Goal: Task Accomplishment & Management: Use online tool/utility

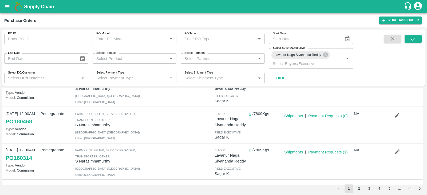
scroll to position [63, 0]
click at [412, 36] on icon "submit" at bounding box center [413, 39] width 6 height 6
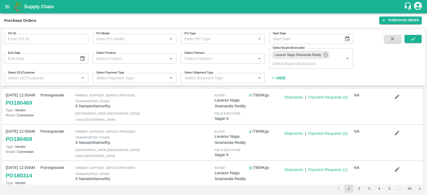
scroll to position [45, 0]
click at [417, 38] on button "submit" at bounding box center [413, 39] width 17 height 8
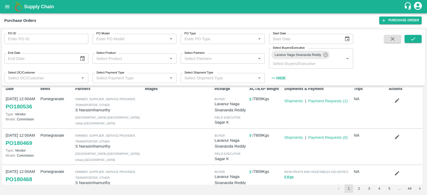
scroll to position [6, 0]
click at [411, 36] on icon "submit" at bounding box center [413, 39] width 6 height 6
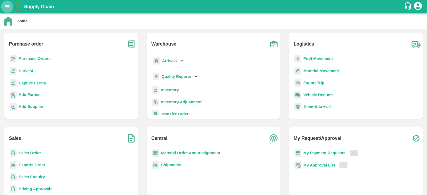
click at [6, 5] on icon "open drawer" at bounding box center [7, 7] width 6 height 6
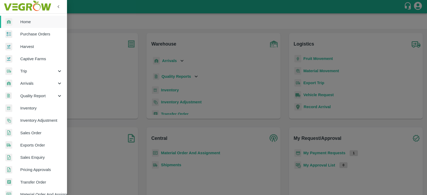
scroll to position [108, 0]
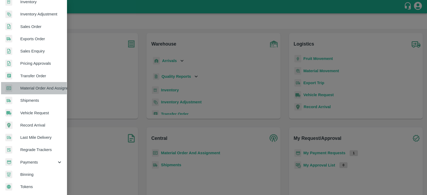
click at [54, 85] on span "Material Order And Assignment" at bounding box center [41, 88] width 42 height 6
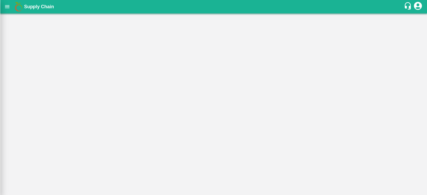
scroll to position [106, 0]
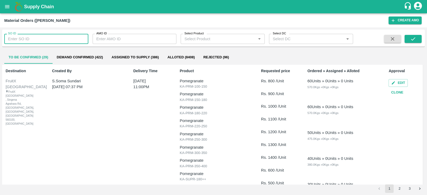
click at [33, 38] on input "SO ID" at bounding box center [46, 39] width 84 height 10
click at [33, 34] on input "SO ID" at bounding box center [46, 39] width 84 height 10
type input "607067"
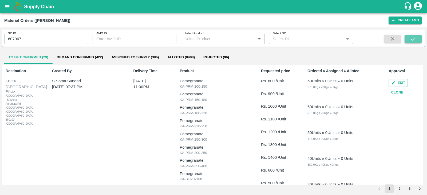
click at [413, 38] on icon "submit" at bounding box center [413, 39] width 6 height 6
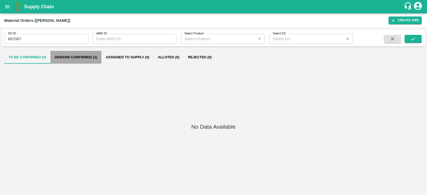
click at [93, 58] on button "Demand Confirmed (1)" at bounding box center [75, 57] width 51 height 13
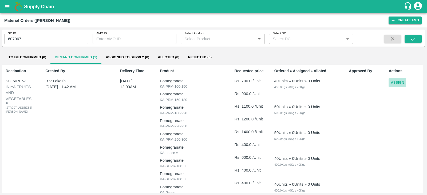
click at [395, 79] on button "Assign" at bounding box center [397, 82] width 18 height 9
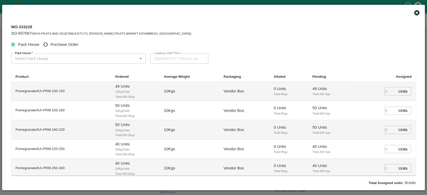
click at [66, 43] on span "Purchase Order" at bounding box center [64, 45] width 28 height 6
click at [51, 43] on input "Purchase Order" at bounding box center [46, 45] width 10 height 10
radio input "true"
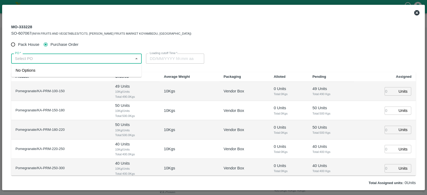
click at [99, 61] on input "PO   *" at bounding box center [72, 58] width 118 height 7
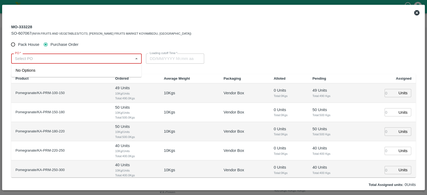
click at [96, 60] on input "PO   *" at bounding box center [72, 58] width 118 height 7
click at [93, 70] on div "PO-180468(S Narasimhamurthy-9945608836)" at bounding box center [57, 71] width 82 height 6
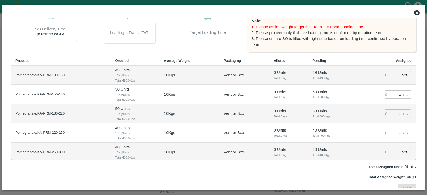
scroll to position [65, 0]
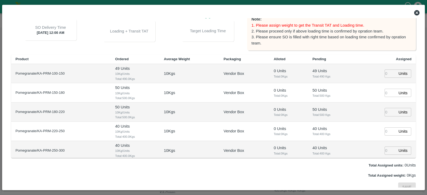
type input "PO-180468(S Narasimhamurthy-9945608836)"
click at [384, 76] on input "number" at bounding box center [390, 74] width 12 height 8
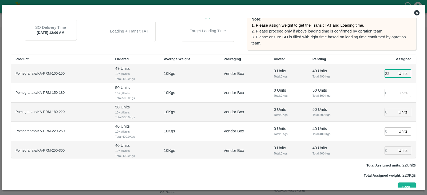
type input "22"
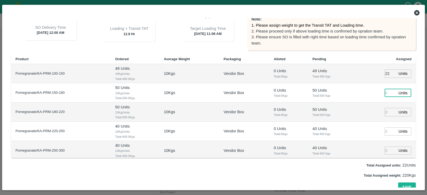
type input "14/10/2025 11:06 AM"
type input "36"
type input "55"
type input "56"
type input "54"
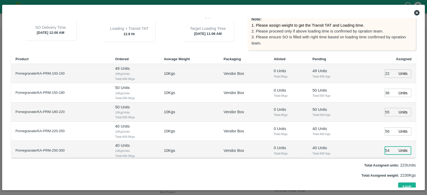
scroll to position [63, 0]
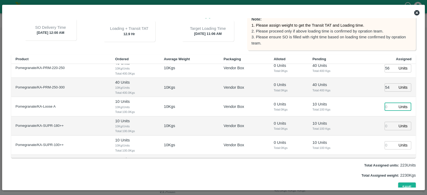
type input "[DATE] 09:06 AM"
type input "66"
type input "14/10/2025 10:06 AM"
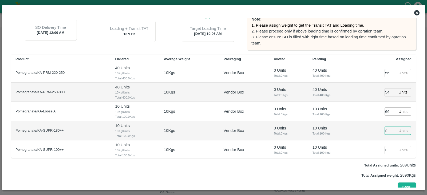
scroll to position [50, 0]
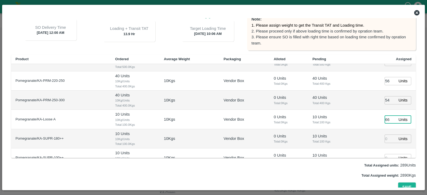
click at [385, 119] on input "66" at bounding box center [390, 120] width 12 height 8
type input "12"
type input "[DATE] 09:06 AM"
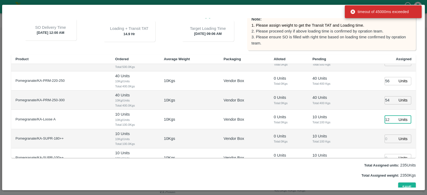
type input "12"
click at [386, 136] on input "number" at bounding box center [390, 139] width 12 height 8
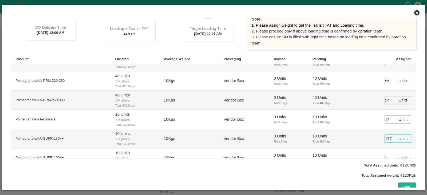
type input "177"
click at [351, 133] on td "10 Units Total: 100 Kgs" at bounding box center [331, 138] width 46 height 19
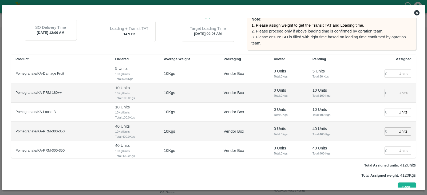
scroll to position [175, 0]
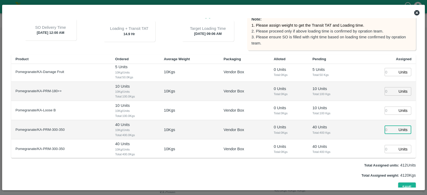
click at [387, 129] on input "number" at bounding box center [390, 130] width 12 height 8
type input "66"
click at [404, 185] on button "Save" at bounding box center [407, 187] width 18 height 9
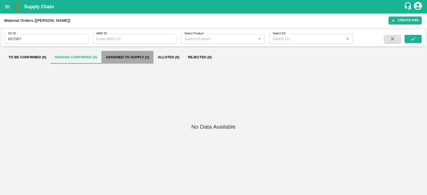
click at [130, 54] on button "Assigned to Supply (1)" at bounding box center [127, 57] width 52 height 13
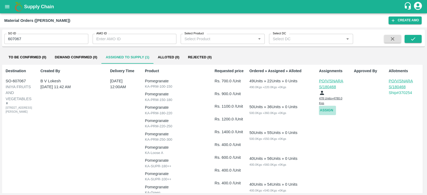
click at [329, 113] on button "Assign" at bounding box center [327, 110] width 17 height 9
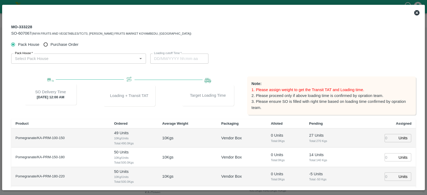
click at [60, 43] on span "Purchase Order" at bounding box center [64, 45] width 28 height 6
click at [51, 43] on input "Purchase Order" at bounding box center [46, 45] width 10 height 10
radio input "true"
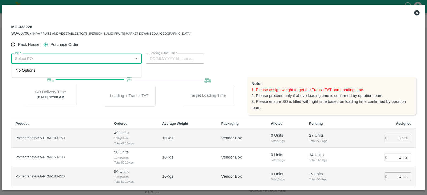
click at [90, 60] on input "PO   *" at bounding box center [72, 58] width 118 height 7
click at [96, 71] on div "PO-180469(S Narasimhamurthy-9945608836)" at bounding box center [57, 71] width 82 height 6
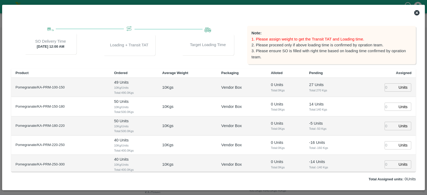
type input "PO-180469(S Narasimhamurthy-9945608836)"
click at [385, 89] on input "number" at bounding box center [390, 88] width 12 height 8
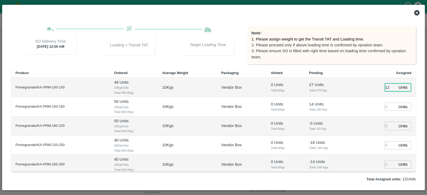
type input "12"
type input "14/10/2025 11:06 AM"
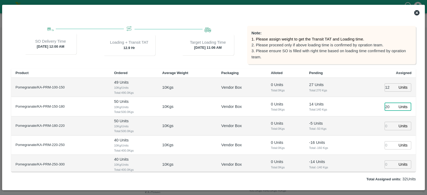
type input "20"
type input "23"
type input "22"
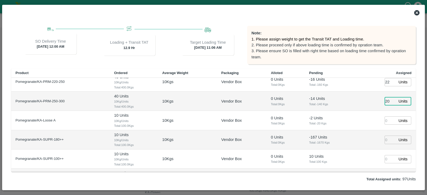
click at [386, 98] on input "20" at bounding box center [390, 101] width 12 height 8
type input "020"
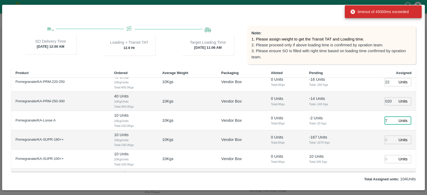
type input "7"
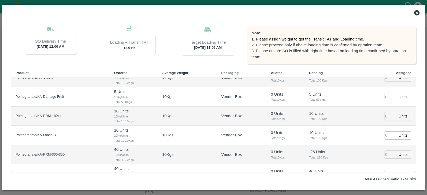
scroll to position [175, 0]
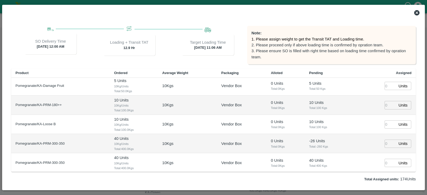
type input "70"
click at [387, 142] on input "number" at bounding box center [390, 144] width 12 height 8
type input "28"
type input "[DATE] 09:06 AM"
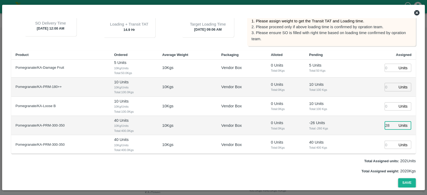
type input "28"
click at [401, 182] on button "Save" at bounding box center [407, 183] width 18 height 9
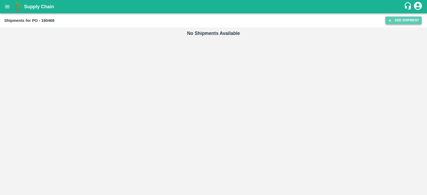
click at [392, 19] on icon at bounding box center [389, 20] width 5 height 5
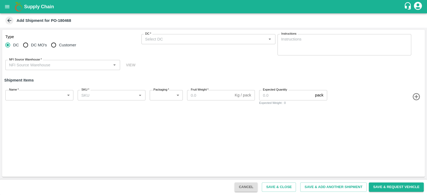
click at [54, 45] on input "Customer" at bounding box center [53, 45] width 11 height 11
radio input "true"
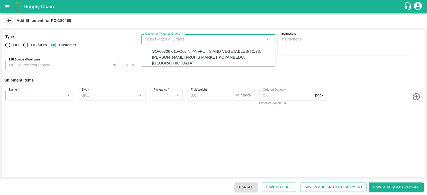
click at [164, 40] on input "Customer (Material Orders)   *" at bounding box center [204, 39] width 122 height 7
click at [172, 54] on div "SO-607067/15-Oct/INIYA FRUITS AND VEGETABLES/TC/73, ANNA FRUITS MARKET KOYAMBED…" at bounding box center [213, 58] width 123 height 18
type input "SO-607067/15-Oct/INIYA FRUITS AND VEGETABLES/TC/73, ANNA FRUITS MARKET KOYAMBED…"
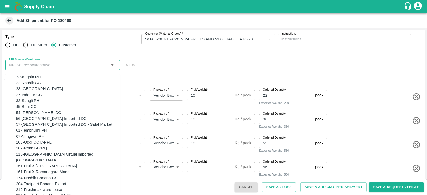
click at [63, 65] on input "NFI Source Warehouse   *" at bounding box center [58, 65] width 103 height 7
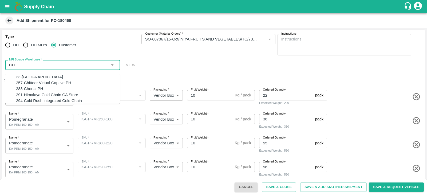
type input "C"
click at [64, 91] on div "255-Ananthapur Virtual Captive PH" at bounding box center [68, 89] width 104 height 6
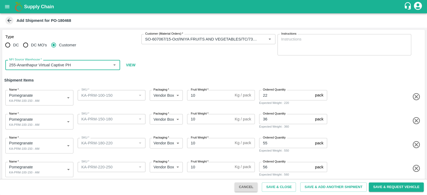
type input "255-Ananthapur Virtual Captive PH"
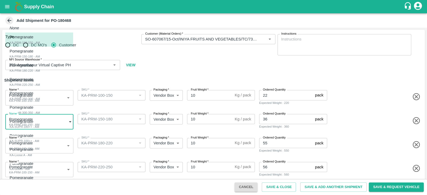
click at [61, 124] on body "Supply Chain Add Shipment for PO-180468 Type DC DC MO's Customer Customer (Mate…" at bounding box center [213, 97] width 427 height 195
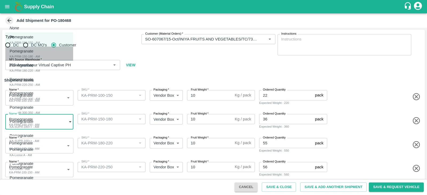
click at [40, 54] on div "Pomegranate KA-PRM-150-180 - AM" at bounding box center [25, 53] width 30 height 11
type input "2109268"
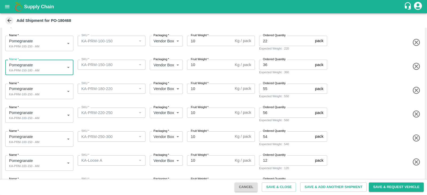
scroll to position [55, 0]
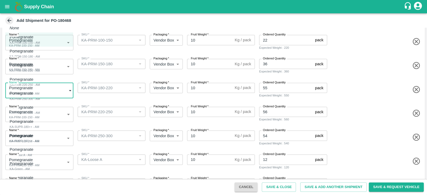
click at [47, 92] on body "Supply Chain Add Shipment for PO-180468 Type DC DC MO's Customer Customer (Mate…" at bounding box center [213, 97] width 427 height 195
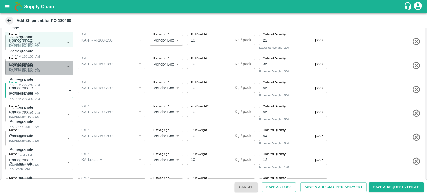
click at [40, 70] on div "Pomegranate KA-PRM-180-220 - AM" at bounding box center [25, 67] width 30 height 11
type input "2109269"
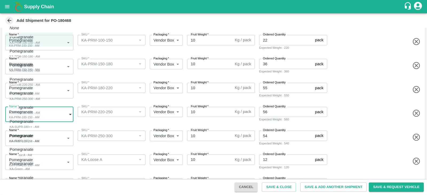
click at [47, 113] on body "Supply Chain Add Shipment for PO-180468 Type DC DC MO's Customer Customer (Mate…" at bounding box center [213, 97] width 427 height 195
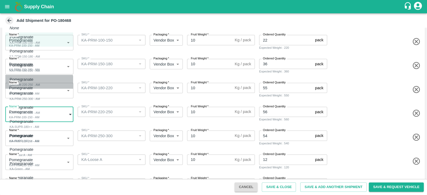
click at [39, 84] on div "KA-PRM-220-250 - AM" at bounding box center [25, 84] width 30 height 5
type input "2109270"
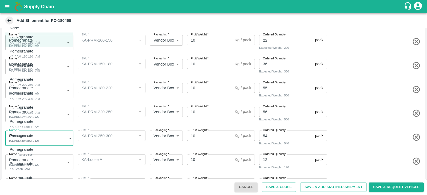
click at [44, 139] on body "Supply Chain Add Shipment for PO-180468 Type DC DC MO's Customer Customer (Mate…" at bounding box center [213, 97] width 427 height 195
click at [40, 100] on div "Pomegranate KA-PRM-250-300 - AM" at bounding box center [25, 95] width 30 height 11
type input "2109271"
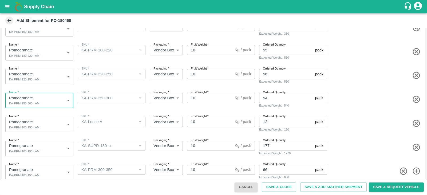
scroll to position [93, 0]
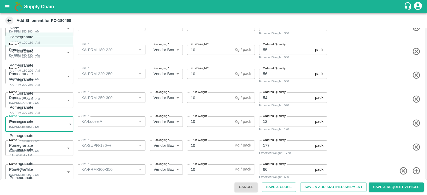
click at [63, 122] on body "Supply Chain Add Shipment for PO-180468 Type DC DC MO's Customer Customer (Mate…" at bounding box center [213, 97] width 427 height 195
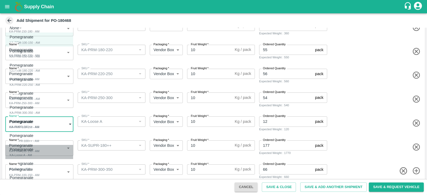
click at [36, 151] on div "Pomegranate KA-Loose A - AM" at bounding box center [23, 152] width 26 height 11
type input "2109275"
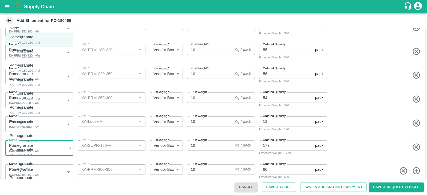
click at [50, 150] on body "Supply Chain Add Shipment for PO-180468 Type DC DC MO's Customer Customer (Mate…" at bounding box center [213, 97] width 427 height 195
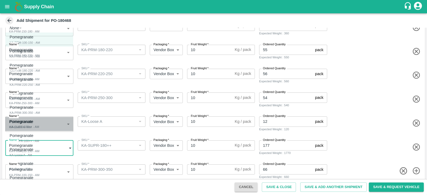
click at [39, 122] on div "Pomegranate KA-SUPR-180++ - AM" at bounding box center [25, 124] width 30 height 11
type input "2109273"
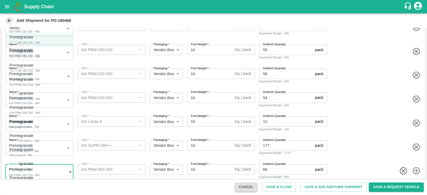
scroll to position [94, 0]
click at [43, 169] on body "Supply Chain Add Shipment for PO-180468 Type DC DC MO's Customer Customer (Mate…" at bounding box center [213, 97] width 427 height 195
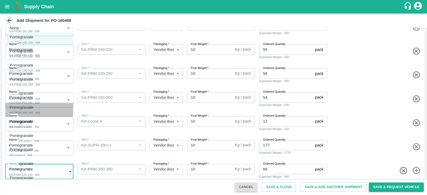
click at [38, 109] on div "Pomegranate KA-PRM-300-350 - AM" at bounding box center [25, 110] width 30 height 11
type input "2109272"
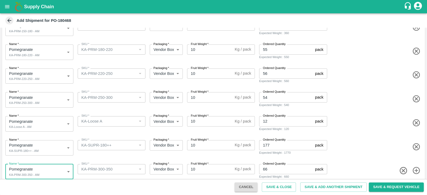
scroll to position [100, 0]
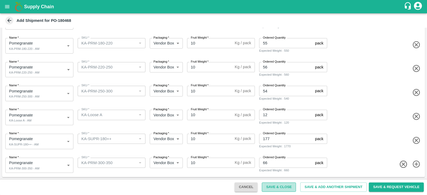
click at [276, 187] on button "Save & Close" at bounding box center [279, 187] width 34 height 9
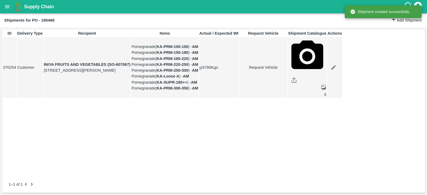
click at [287, 70] on link "Request Vehicle" at bounding box center [263, 68] width 47 height 6
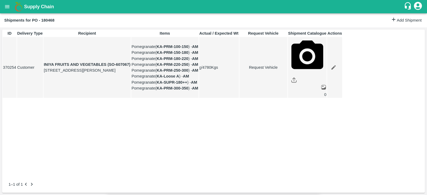
type input "DD/MM/YYYY hh:mm aa"
type input "[DATE] 09:06 AM"
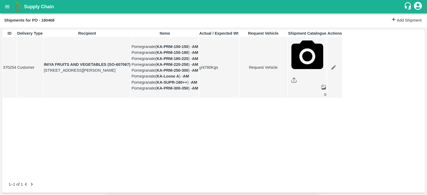
type input "11/10/2025 01:00 PM"
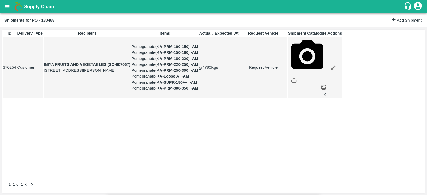
type input "12/10/2025 04:06 AM"
click at [286, 31] on body "Supply Chain Shipments for PO - 180468 Add Shipment ID Delivery Type Recipient …" at bounding box center [213, 97] width 427 height 195
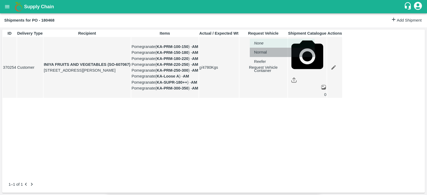
click at [269, 53] on div "Normal" at bounding box center [261, 52] width 15 height 6
type input "1"
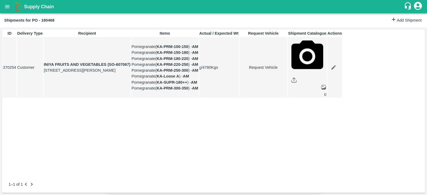
click at [287, 70] on link "Request Vehicle" at bounding box center [263, 68] width 47 height 6
type input "1"
type input "11/10/2025 01:00 PM"
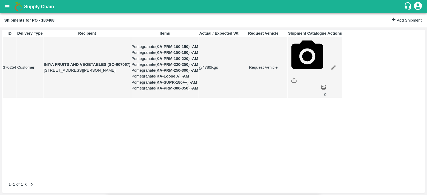
type input "12/10/2025 04:06 AM"
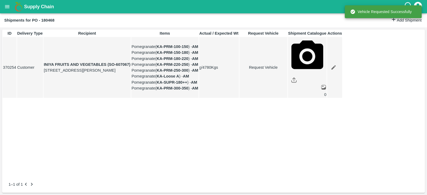
click at [309, 176] on div "ID Delivery Type Recipient Items Actual / Expected Wt Request Vehicle Shipment …" at bounding box center [213, 103] width 423 height 146
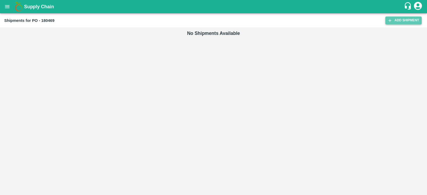
click at [407, 17] on link "Add Shipment" at bounding box center [403, 21] width 36 height 8
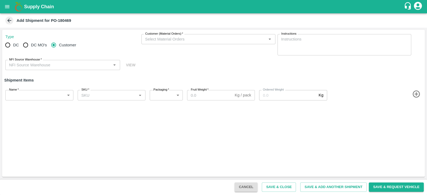
click at [53, 43] on input "Customer" at bounding box center [53, 45] width 11 height 11
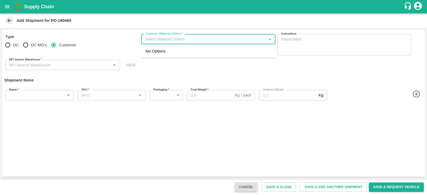
click at [171, 42] on input "Customer (Material Orders)   *" at bounding box center [204, 39] width 122 height 7
radio input "true"
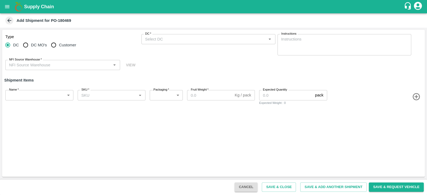
click at [70, 46] on span "Customer" at bounding box center [67, 45] width 17 height 6
click at [59, 46] on input "Customer" at bounding box center [53, 45] width 11 height 11
radio input "true"
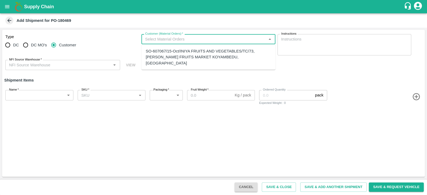
click at [168, 41] on input "Customer (Material Orders)   *" at bounding box center [204, 39] width 122 height 7
click at [169, 45] on ul "SO-607067/15-Oct/INIYA FRUITS AND VEGETABLES/TC/73, [PERSON_NAME] FRUITS MARKET…" at bounding box center [208, 57] width 134 height 25
click at [173, 53] on div "SO-607067/15-Oct/INIYA FRUITS AND VEGETABLES/TC/73, [PERSON_NAME] FRUITS MARKET…" at bounding box center [208, 57] width 125 height 18
type input "SO-607067/15-Oct/INIYA FRUITS AND VEGETABLES/TC/73, [PERSON_NAME] FRUITS MARKET…"
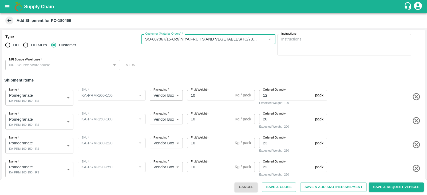
click at [74, 62] on input "NFI Source Warehouse   *" at bounding box center [58, 65] width 103 height 7
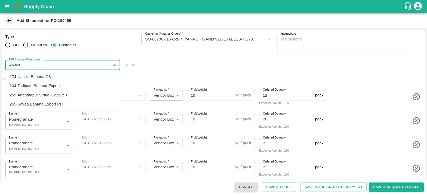
click at [65, 101] on div "265-Savda Banana Export PH" at bounding box center [62, 104] width 114 height 9
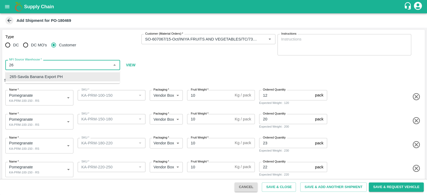
type input "2"
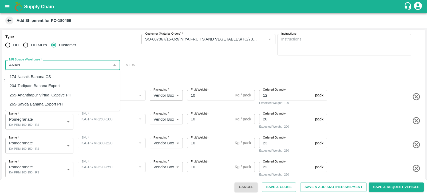
click at [67, 95] on div "255-Ananthapur Virtual Captive PH" at bounding box center [41, 95] width 62 height 6
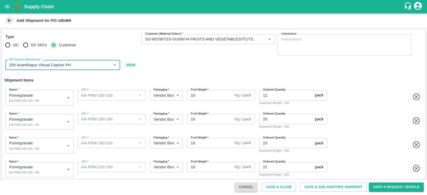
type input "255-Ananthapur Virtual Captive PH"
click at [47, 121] on body "Supply Chain Add Shipment for PO-180469 Type DC DC MO's Customer Customer (Mate…" at bounding box center [213, 97] width 427 height 195
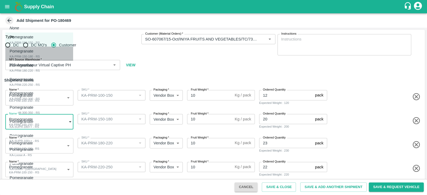
click at [40, 50] on div "Pomegranate KA-PRM-150-180 - RS" at bounding box center [25, 53] width 30 height 11
type input "2109280"
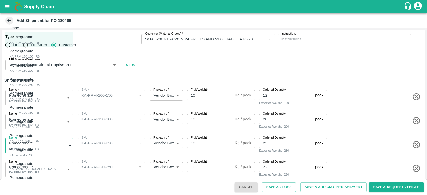
click at [51, 143] on body "Supply Chain Add Shipment for PO-180469 Type DC DC MO's Customer Customer (Mate…" at bounding box center [213, 97] width 427 height 195
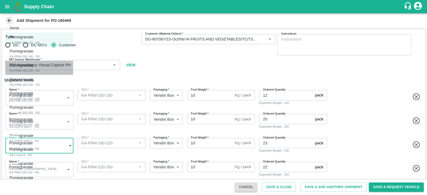
click at [40, 69] on div "Pomegranate KA-PRM-180-220 - RS" at bounding box center [25, 67] width 30 height 11
type input "2109281"
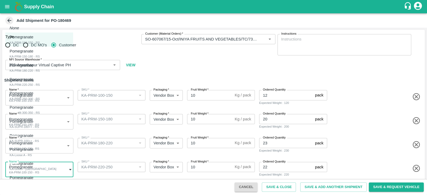
click at [52, 165] on body "Supply Chain Add Shipment for PO-180469 Type DC DC MO's Customer Customer (Mate…" at bounding box center [213, 97] width 427 height 195
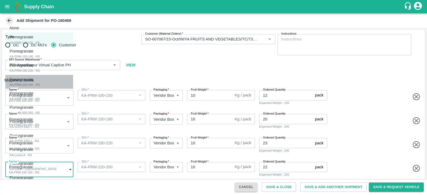
click at [40, 87] on div "Pomegranate KA-PRM-220-250 - RS" at bounding box center [25, 82] width 30 height 11
type input "2109282"
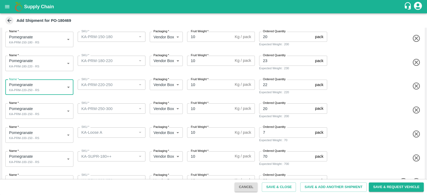
scroll to position [85, 0]
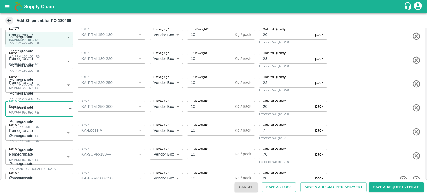
click at [60, 113] on body "Supply Chain Add Shipment for PO-180469 Type DC DC MO's Customer Customer (Mate…" at bounding box center [213, 97] width 427 height 195
click at [40, 99] on div "Pomegranate KA-PRM-250-300 - RS" at bounding box center [25, 95] width 30 height 11
type input "2109283"
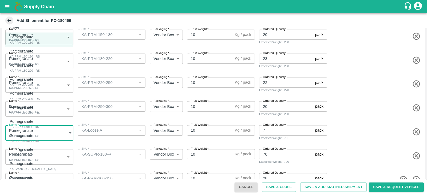
click at [60, 129] on body "Supply Chain Add Shipment for PO-180469 Type DC DC MO's Customer Customer (Mate…" at bounding box center [213, 97] width 427 height 195
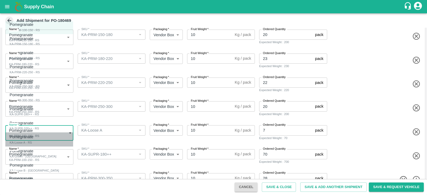
click at [36, 139] on div "Pomegranate KA-Loose A - RS" at bounding box center [23, 139] width 26 height 11
type input "2109287"
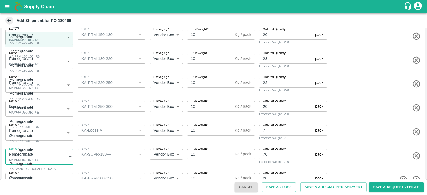
click at [48, 155] on body "Supply Chain Add Shipment for PO-180469 Type DC DC MO's Customer Customer (Mate…" at bounding box center [213, 97] width 427 height 195
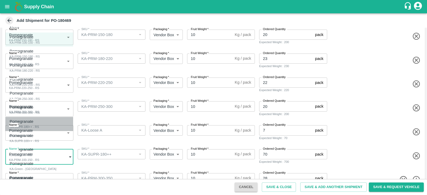
click at [39, 126] on div "Pomegranate KA-SUPR-180++ - RS" at bounding box center [24, 124] width 29 height 11
type input "2109285"
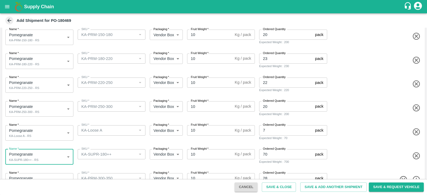
scroll to position [100, 0]
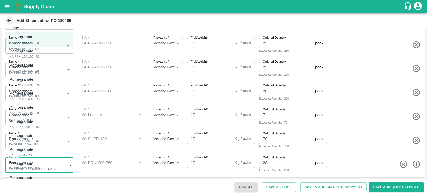
click at [67, 165] on body "Supply Chain Add Shipment for PO-180469 Type DC DC MO's Customer Customer (Mate…" at bounding box center [213, 97] width 427 height 195
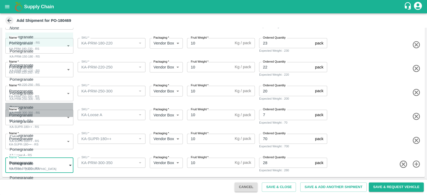
click at [40, 113] on div "Pomegranate KA-PRM-300-350 - RS" at bounding box center [25, 110] width 30 height 11
type input "2109284"
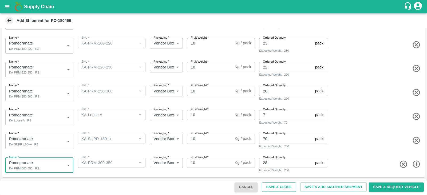
click at [284, 189] on button "Save & Close" at bounding box center [279, 187] width 34 height 9
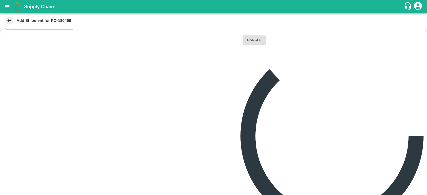
scroll to position [0, 0]
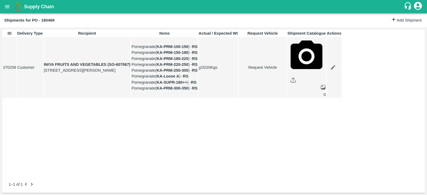
click at [286, 70] on link "Request Vehicle" at bounding box center [262, 68] width 47 height 6
type input "[DATE] 09:06 AM"
type input "DD/MM/YYYY hh:mm aa"
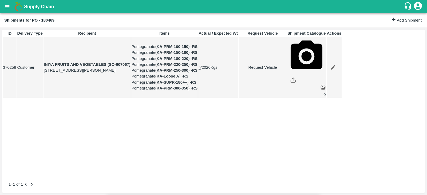
type input "[DATE] 01:00 PM"
click at [284, 31] on body "Supply Chain Shipments for PO - 180469 Add Shipment ID Delivery Type Recipient …" at bounding box center [213, 97] width 427 height 195
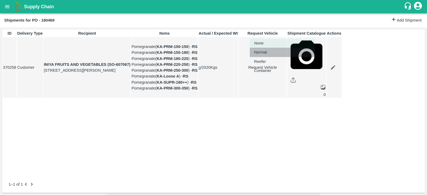
click at [269, 53] on div "Normal" at bounding box center [261, 52] width 15 height 6
type input "1"
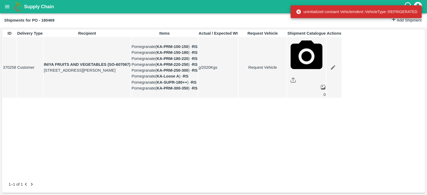
click at [286, 70] on link "Request Vehicle" at bounding box center [262, 68] width 47 height 6
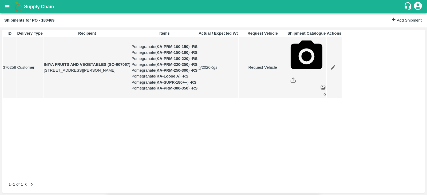
type input "1"
type input "[DATE] 01:00 PM"
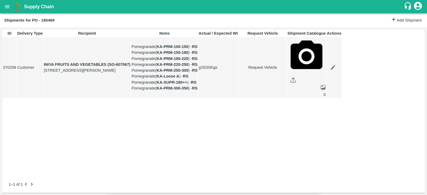
type input "[DATE] 04:06 AM"
